Goal: Find specific page/section: Find specific page/section

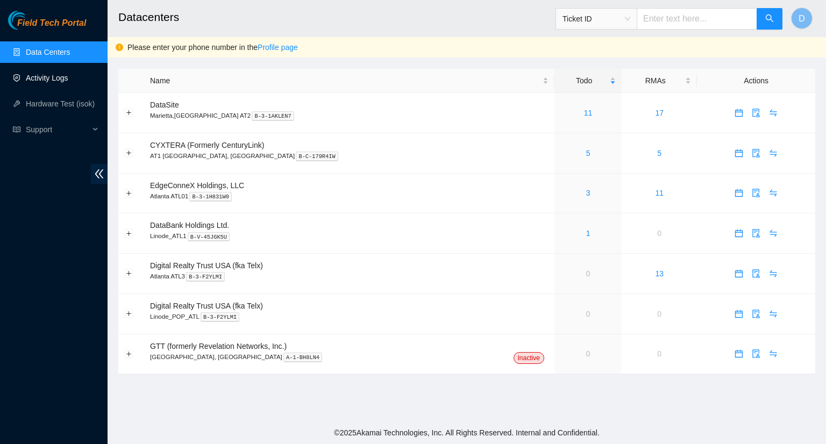
click at [52, 74] on link "Activity Logs" at bounding box center [47, 78] width 42 height 9
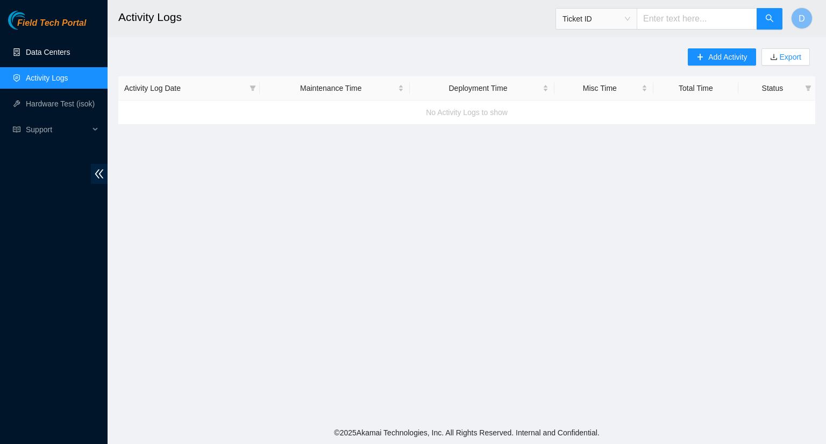
click at [70, 55] on link "Data Centers" at bounding box center [48, 52] width 44 height 9
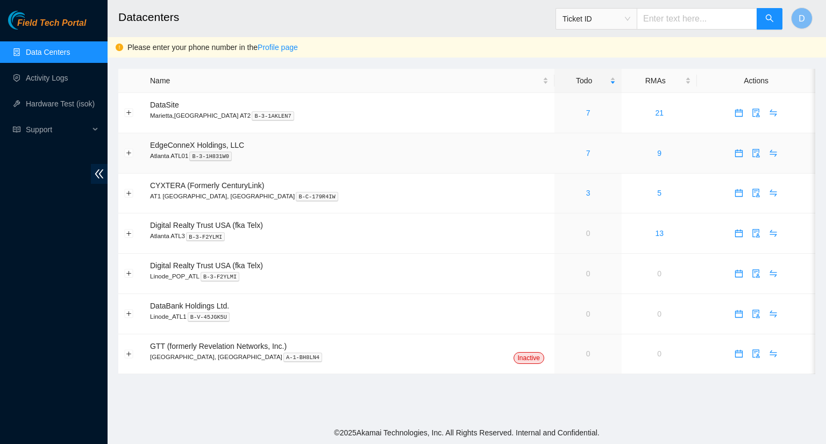
click at [560, 155] on div "7" at bounding box center [587, 153] width 55 height 12
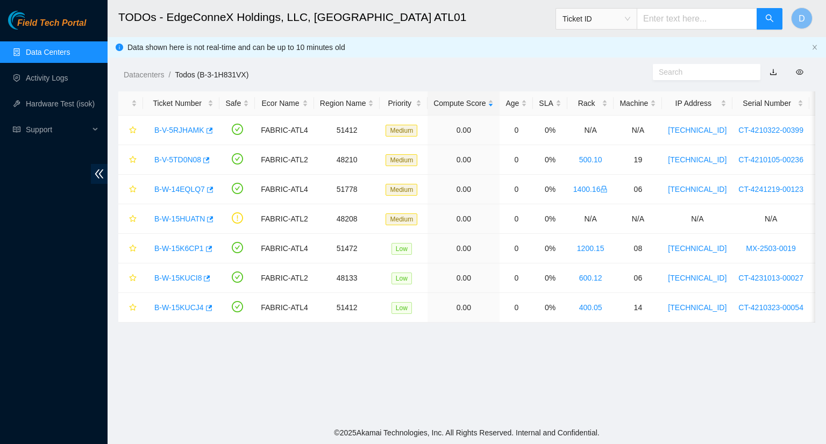
click at [62, 53] on link "Data Centers" at bounding box center [48, 52] width 44 height 9
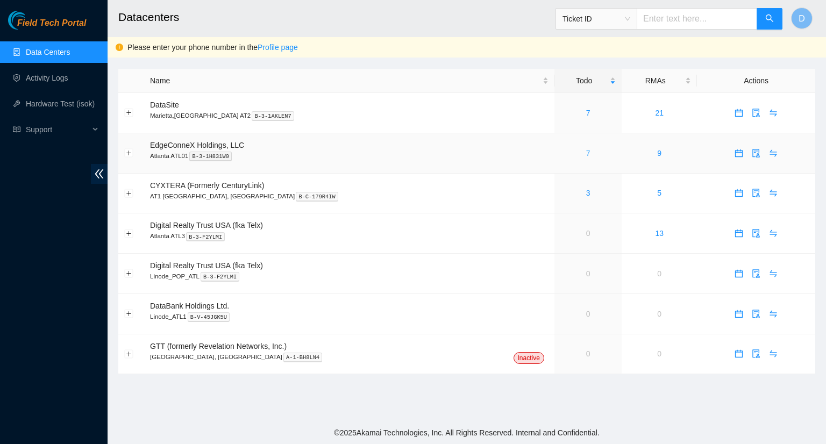
click at [586, 154] on link "7" at bounding box center [588, 153] width 4 height 9
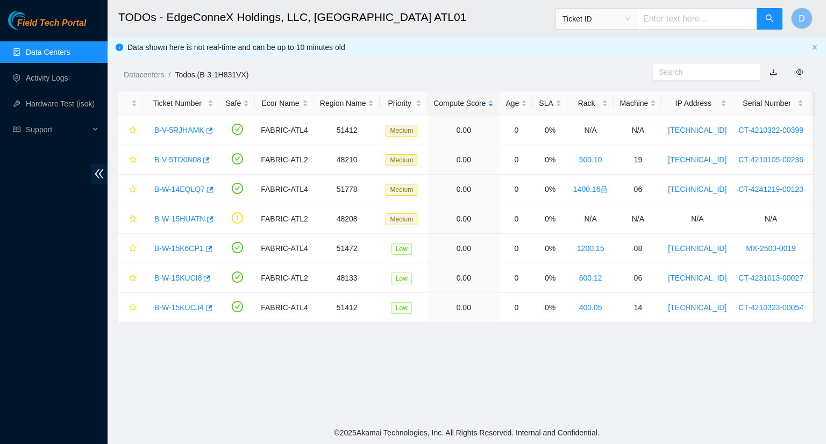
click at [63, 50] on link "Data Centers" at bounding box center [48, 52] width 44 height 9
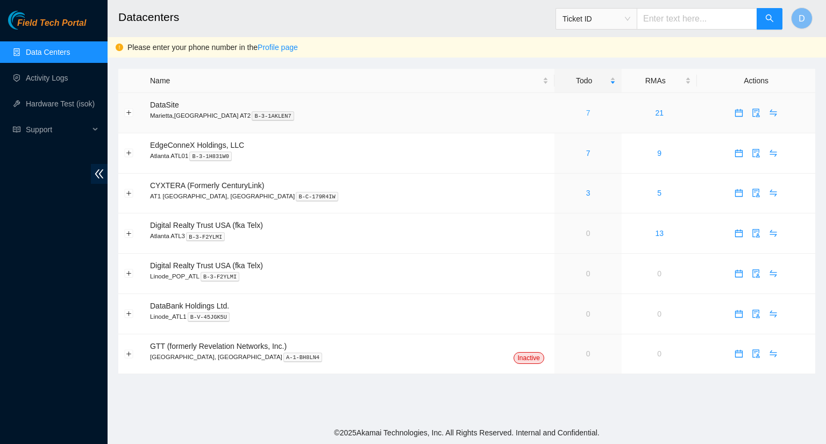
click at [586, 113] on link "7" at bounding box center [588, 113] width 4 height 9
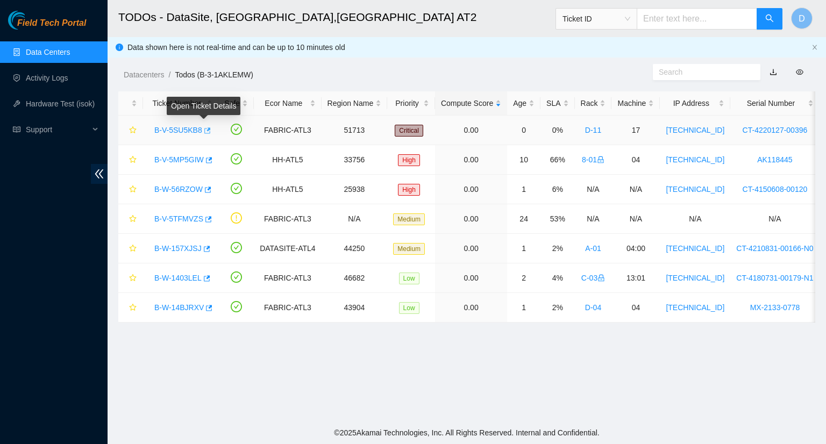
click at [204, 129] on icon "button" at bounding box center [207, 130] width 6 height 6
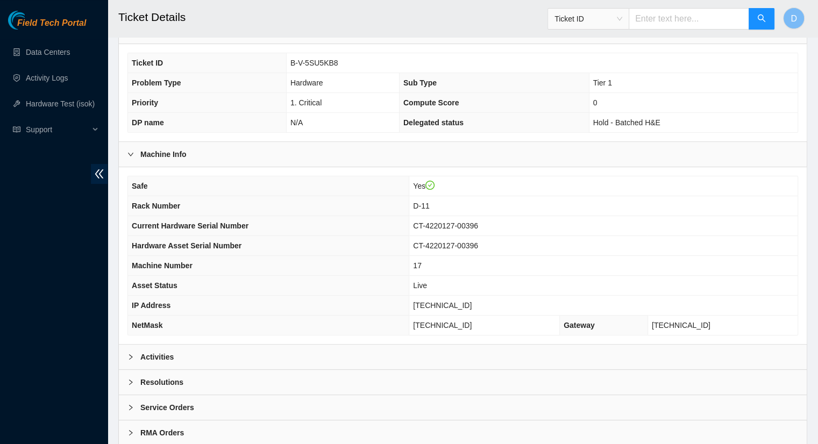
scroll to position [282, 0]
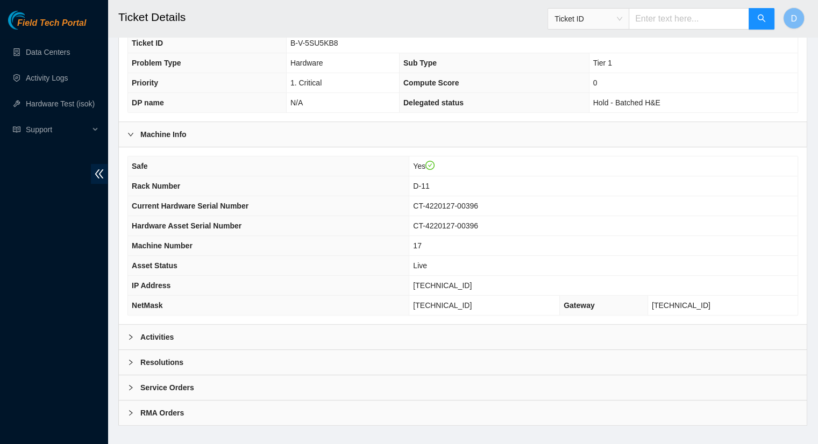
click at [146, 331] on b "Activities" at bounding box center [156, 337] width 33 height 12
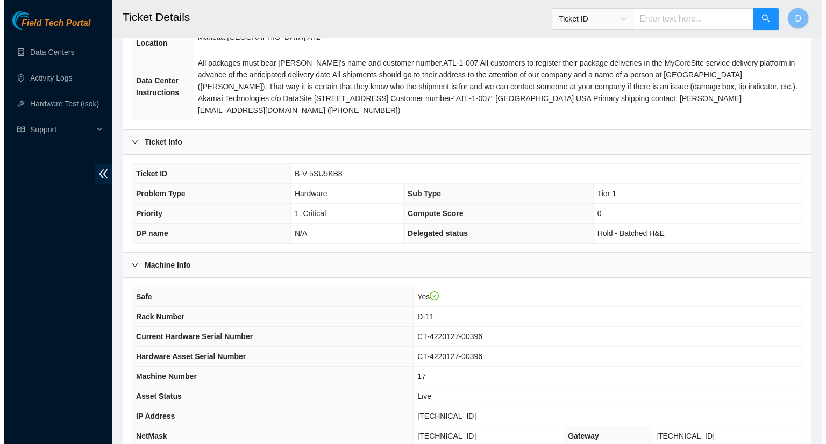
scroll to position [0, 0]
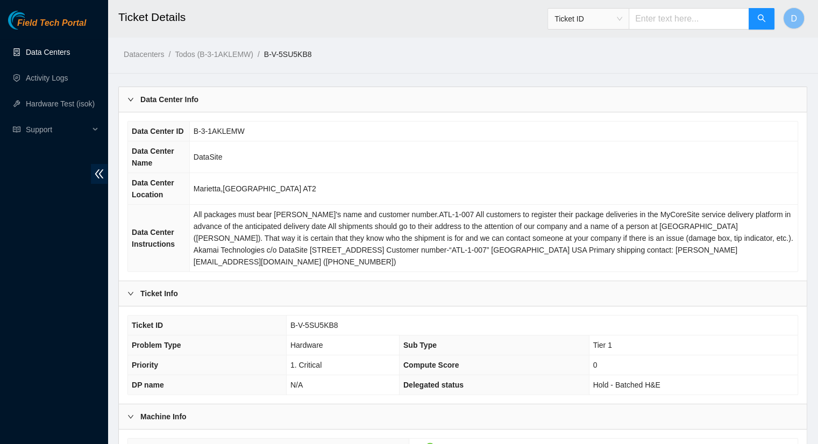
click at [46, 56] on link "Data Centers" at bounding box center [48, 52] width 44 height 9
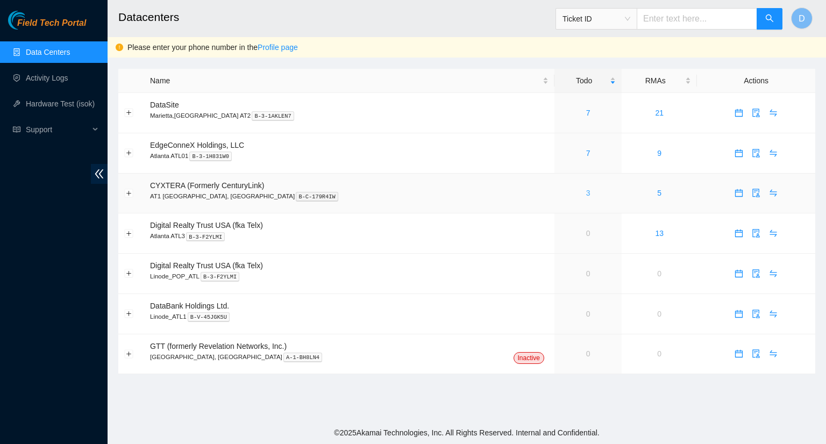
click at [586, 195] on link "3" at bounding box center [588, 193] width 4 height 9
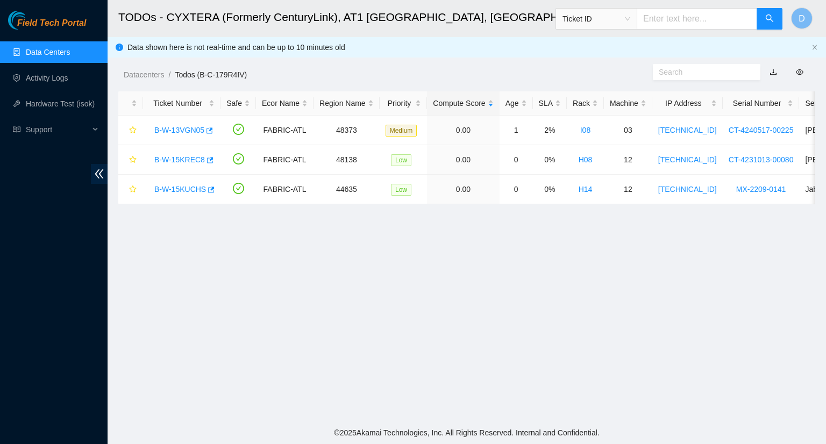
click at [43, 56] on link "Data Centers" at bounding box center [48, 52] width 44 height 9
